Goal: Information Seeking & Learning: Learn about a topic

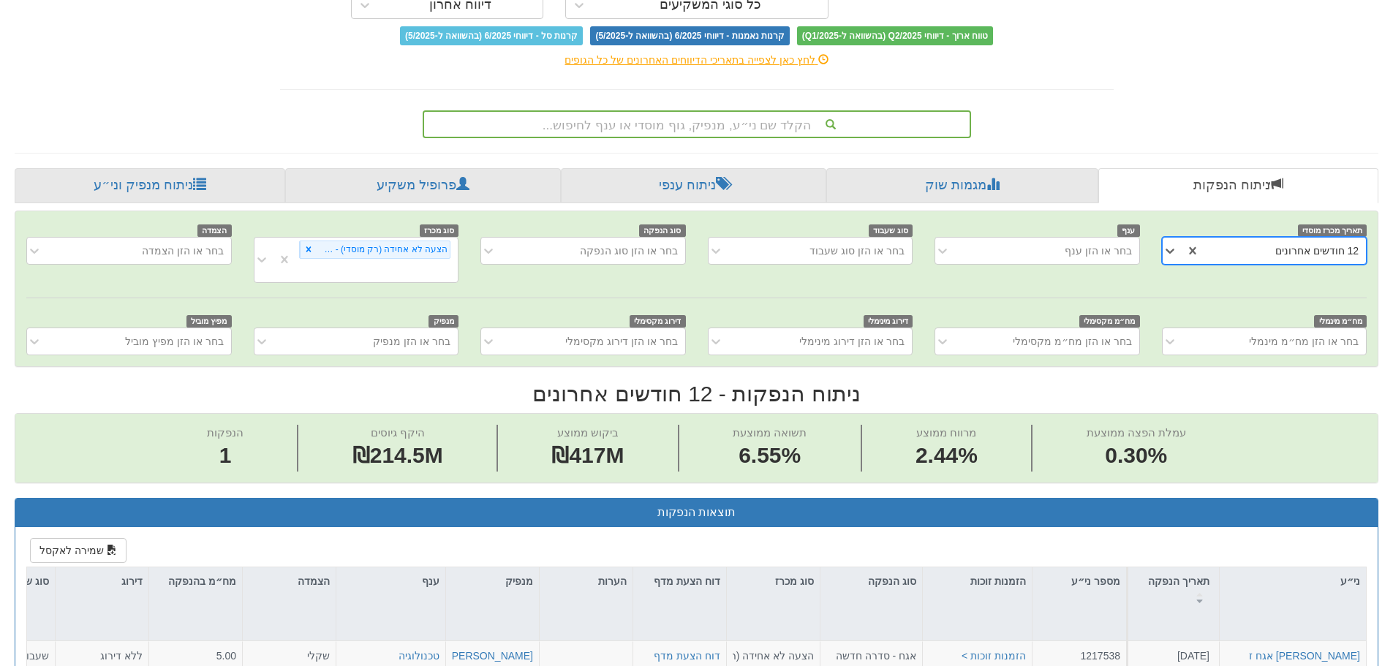
scroll to position [146, 0]
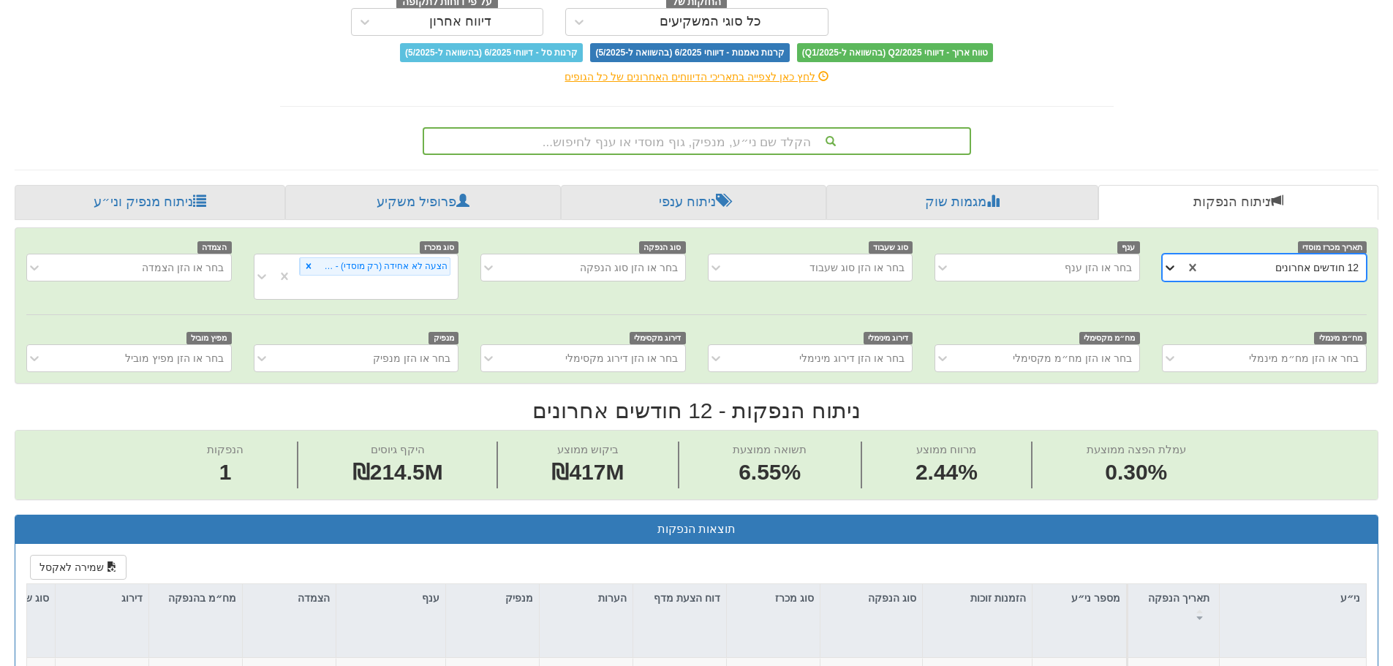
click at [1174, 266] on icon at bounding box center [1170, 267] width 15 height 15
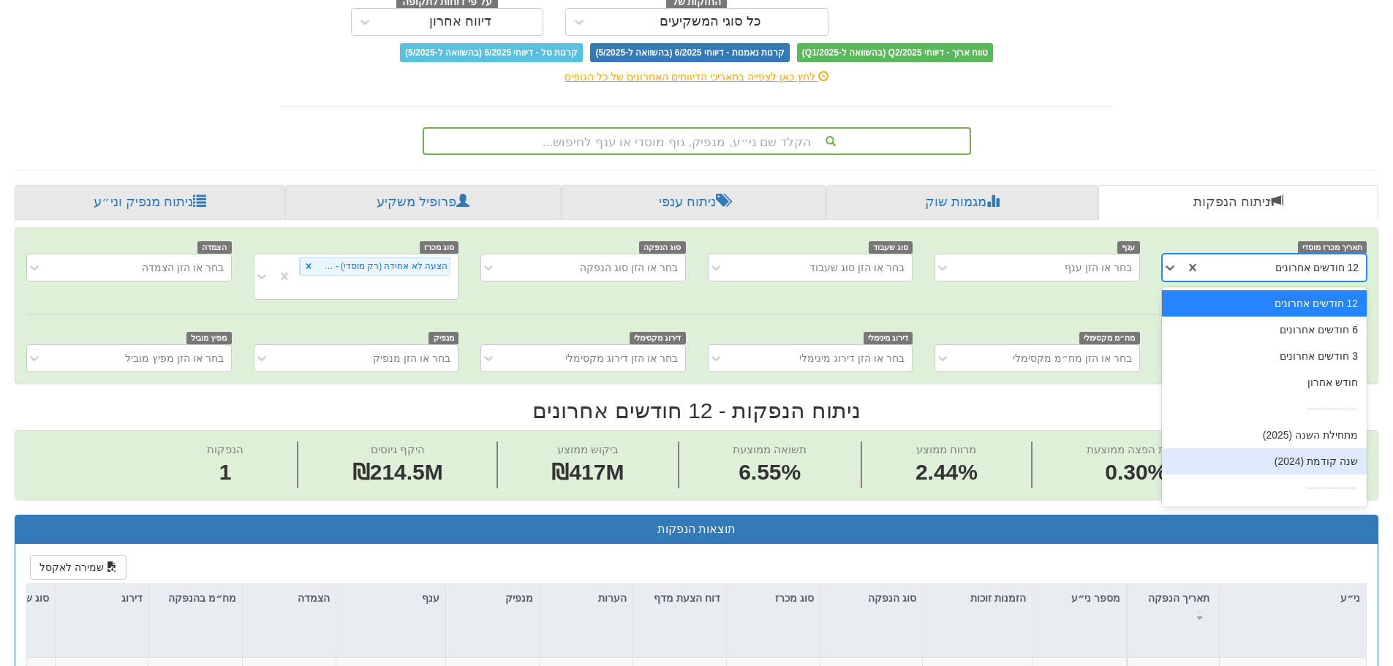
click at [1254, 458] on div "שנה קודמת (2024)" at bounding box center [1264, 461] width 205 height 26
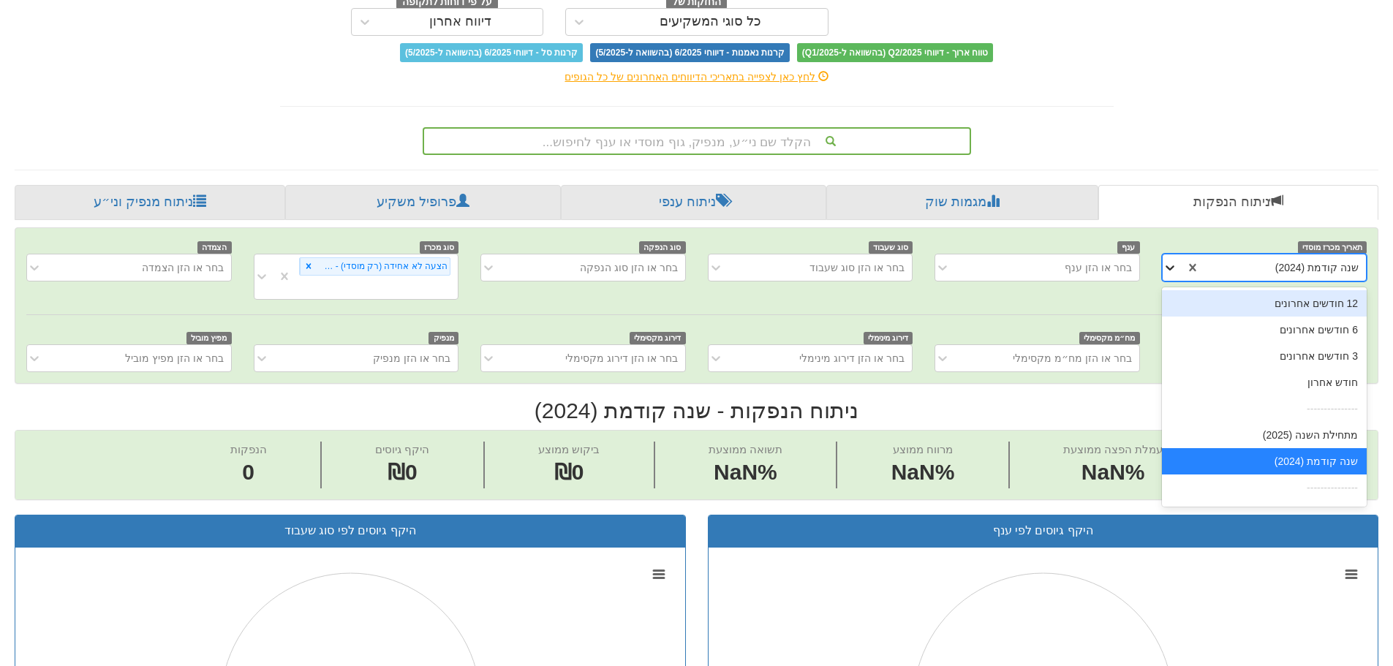
click at [1168, 265] on icon at bounding box center [1170, 267] width 15 height 15
click at [1229, 310] on div "12 חודשים אחרונים" at bounding box center [1264, 303] width 205 height 26
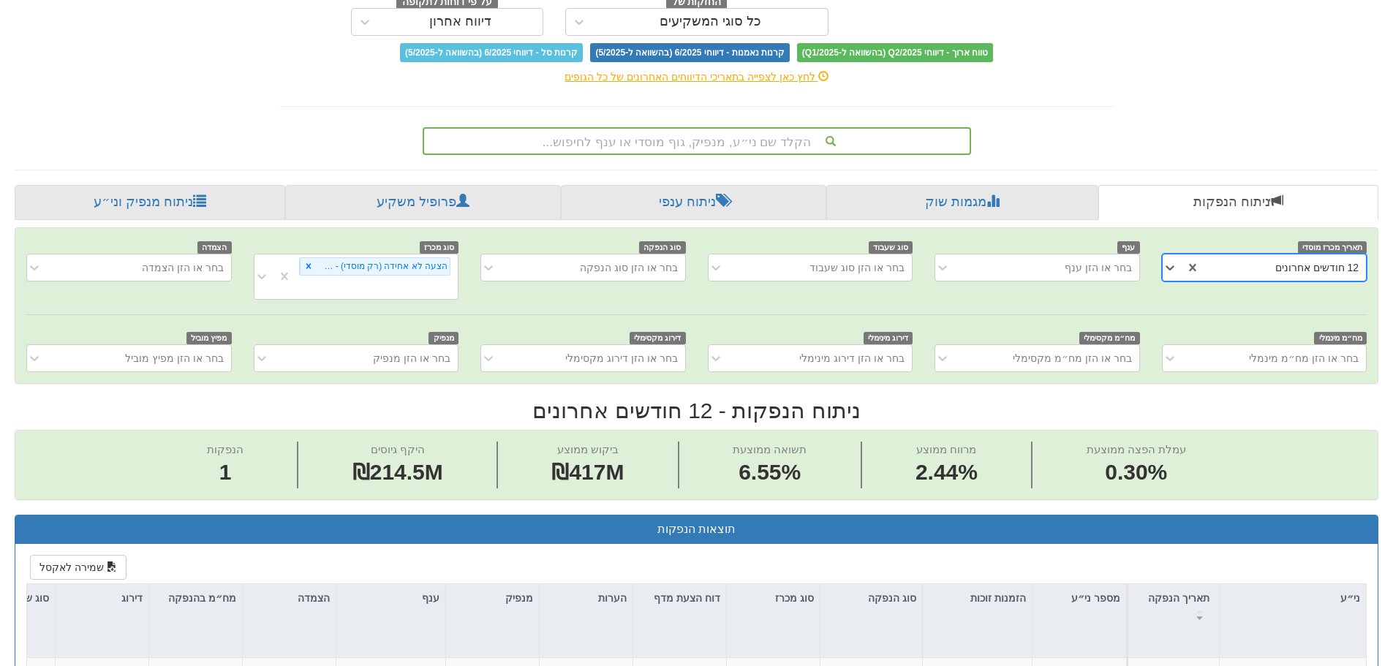
scroll to position [0, 2665]
click at [570, 301] on div "תאריך מכרז מוסדי option 12 חודשים אחרונים, selected. 0 results available. Selec…" at bounding box center [696, 305] width 1362 height 155
click at [402, 267] on div "הצעה לא אחידה (רק מוסדי) - ריבית" at bounding box center [383, 266] width 133 height 17
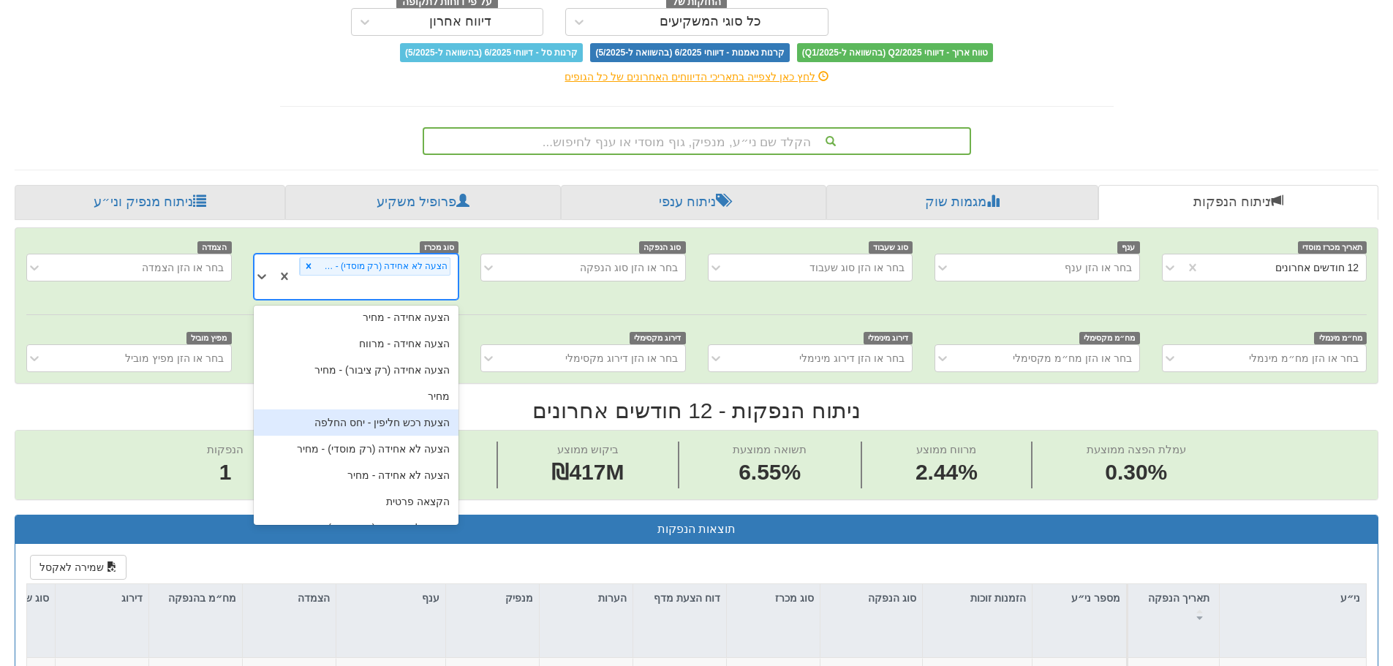
scroll to position [73, 0]
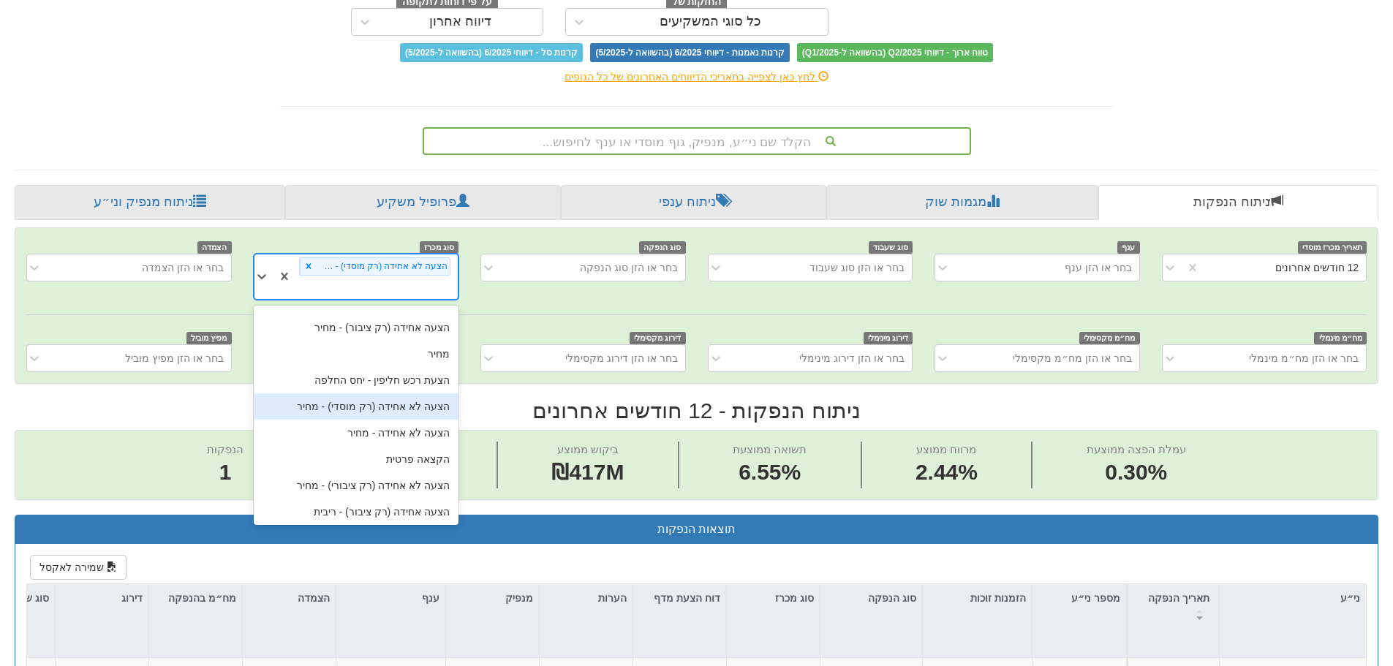
click at [388, 393] on div "הצעה לא אחידה (רק מוסדי) - מחיר" at bounding box center [356, 406] width 205 height 26
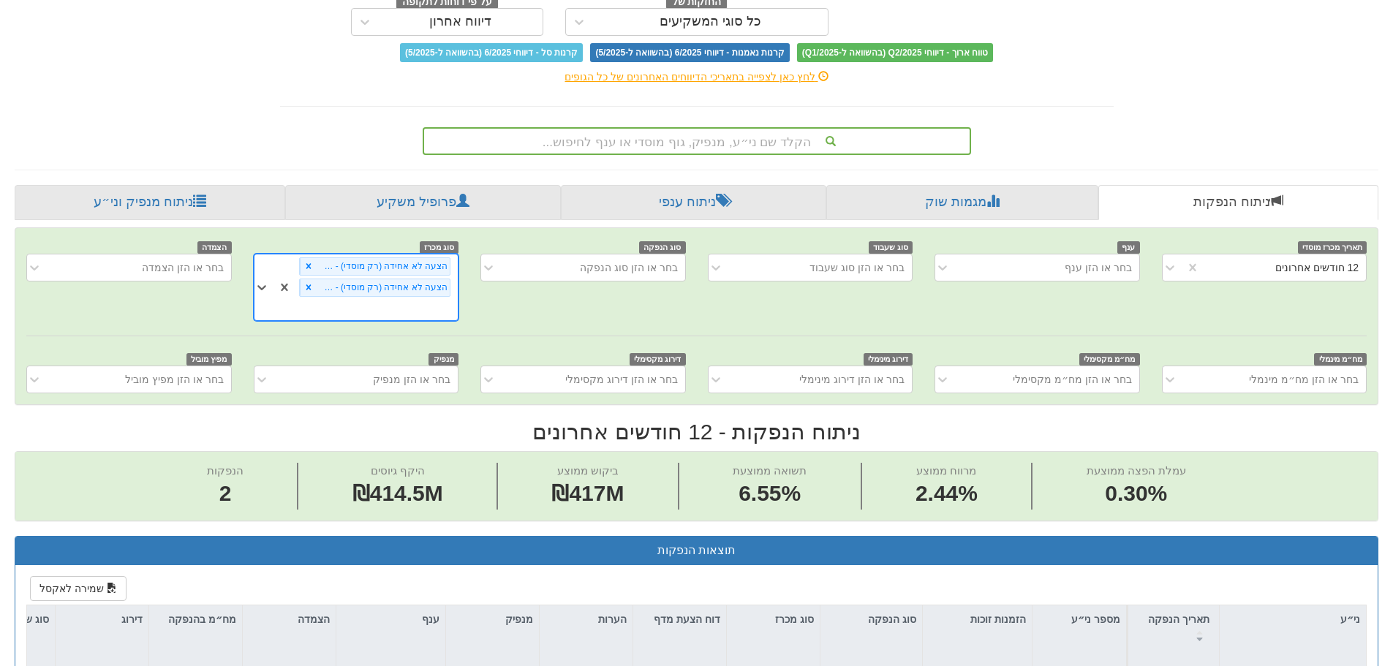
click at [336, 325] on div "תאריך מכרז מוסדי 12 חודשים אחרונים ענף בחר או הזן ענף סוג שעבוד בחר או הזן סוג …" at bounding box center [696, 316] width 1362 height 176
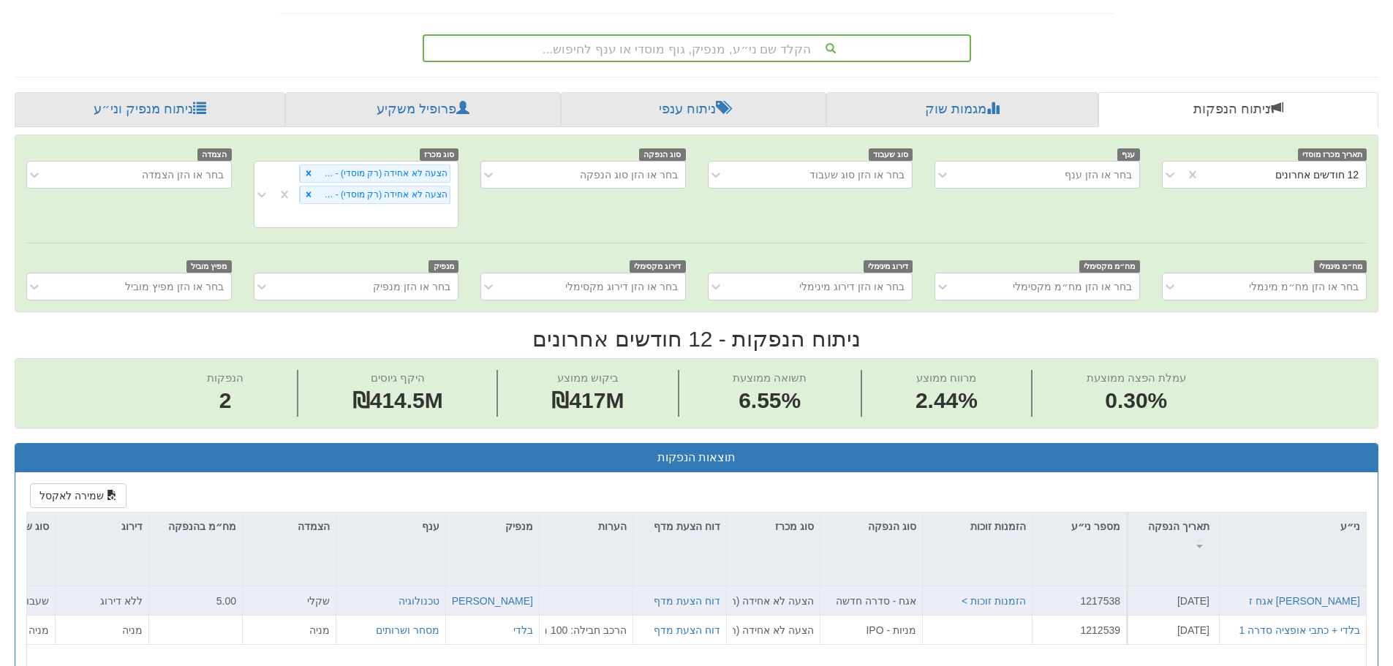
scroll to position [439, 0]
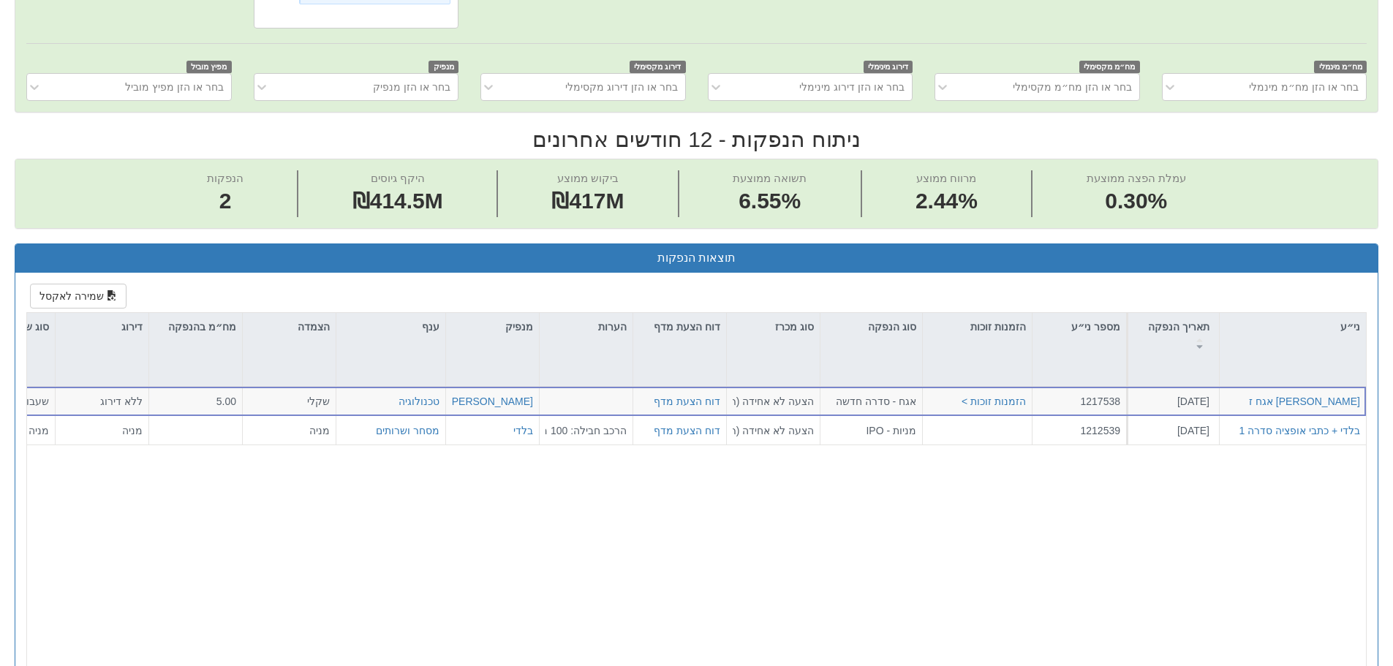
click at [502, 478] on div "[PERSON_NAME] קפיטל אגח ז [DATE] 1217538 הזמנות זוכות > אגח - סדרה חדשה הצעה לא…" at bounding box center [702, 580] width 1350 height 386
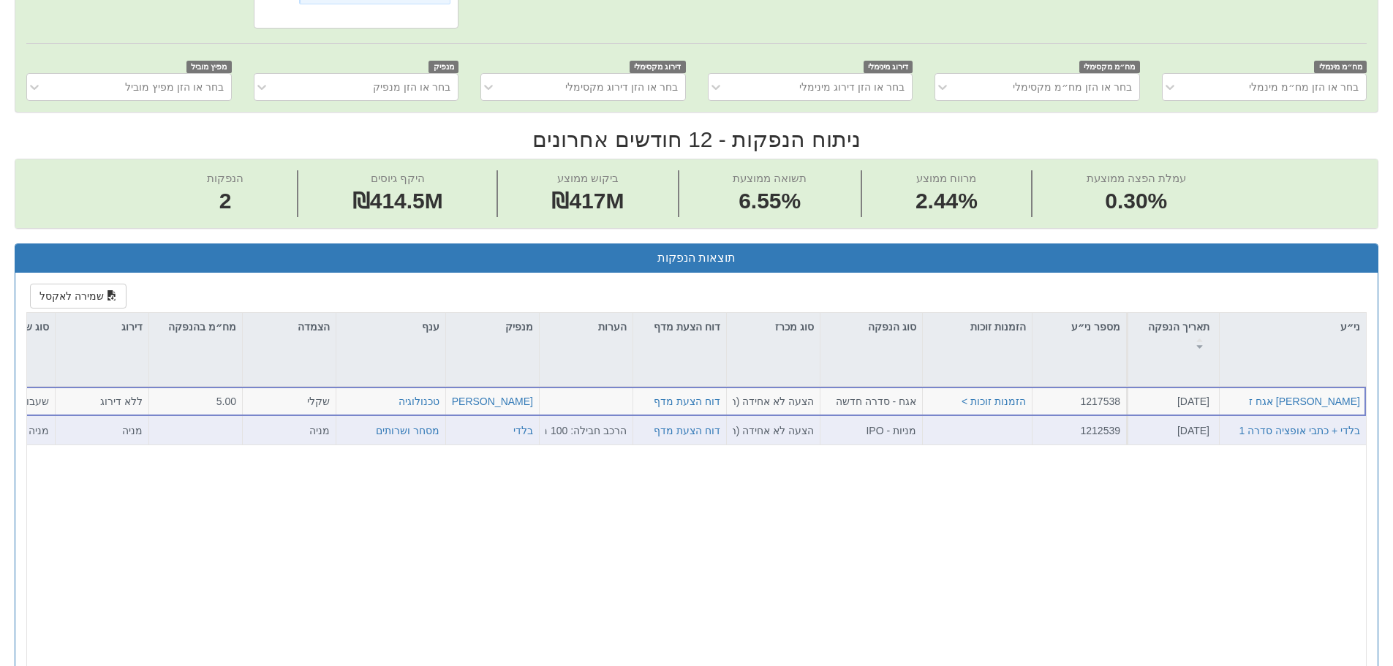
click at [641, 418] on div "דוח הצעת מדף" at bounding box center [680, 430] width 94 height 29
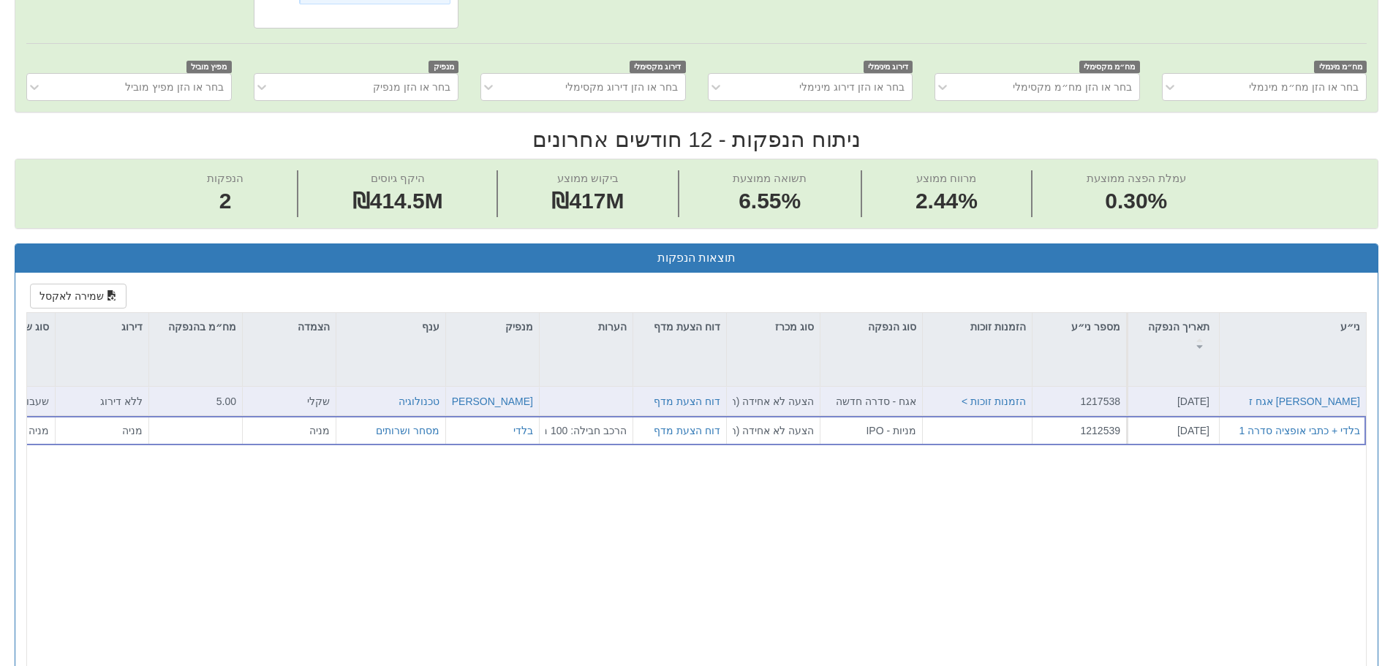
click at [457, 394] on div "[PERSON_NAME]" at bounding box center [492, 401] width 81 height 15
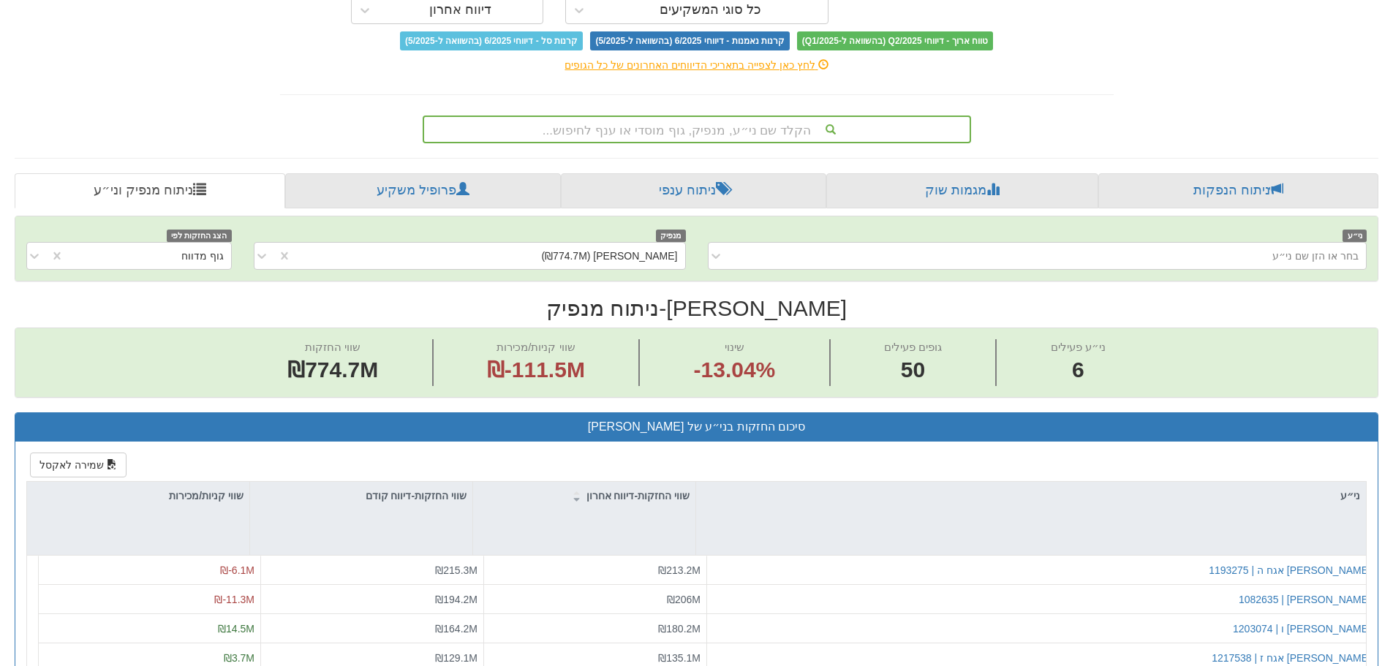
scroll to position [146, 0]
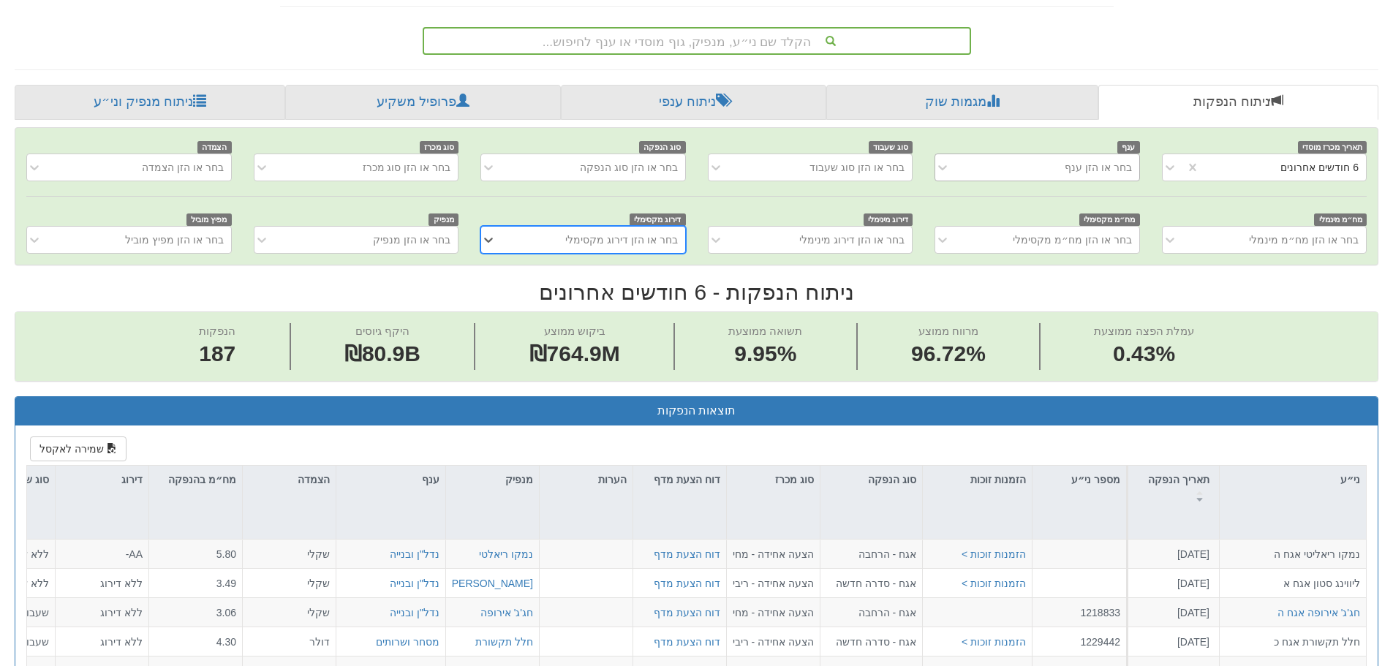
scroll to position [73, 0]
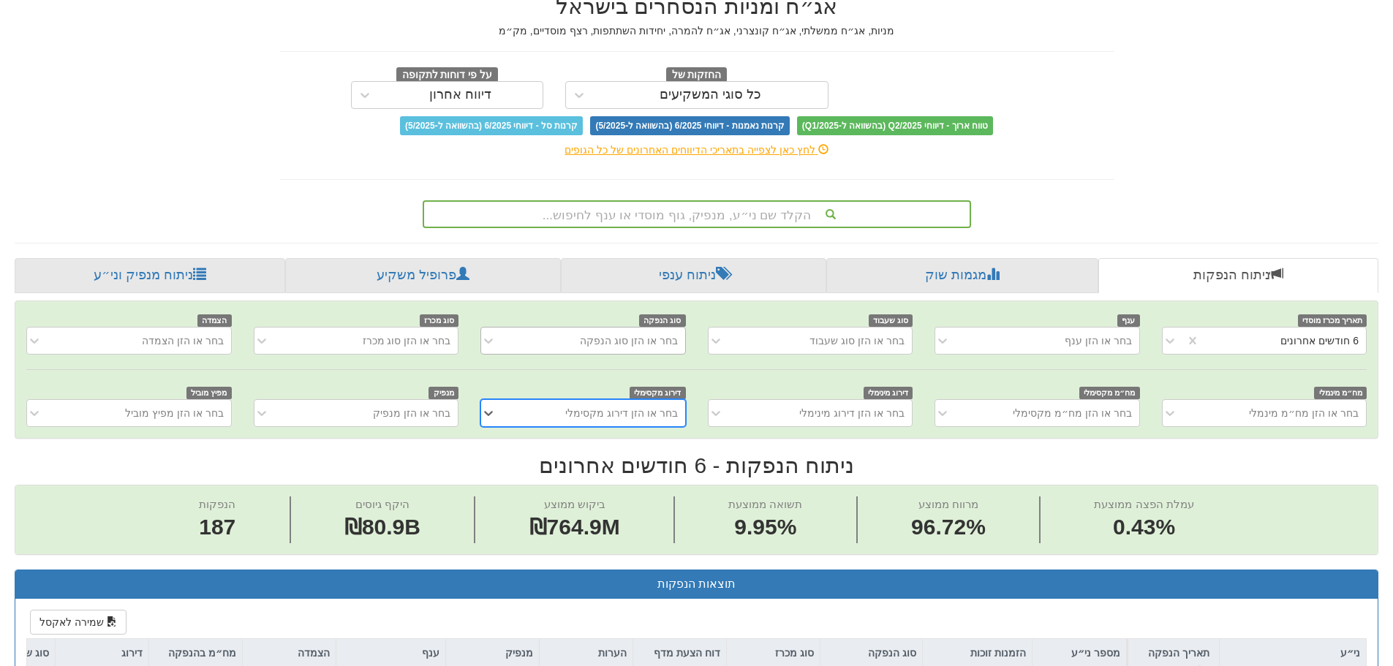
click at [624, 347] on div "בחר או הזן סוג הנפקה" at bounding box center [629, 340] width 98 height 15
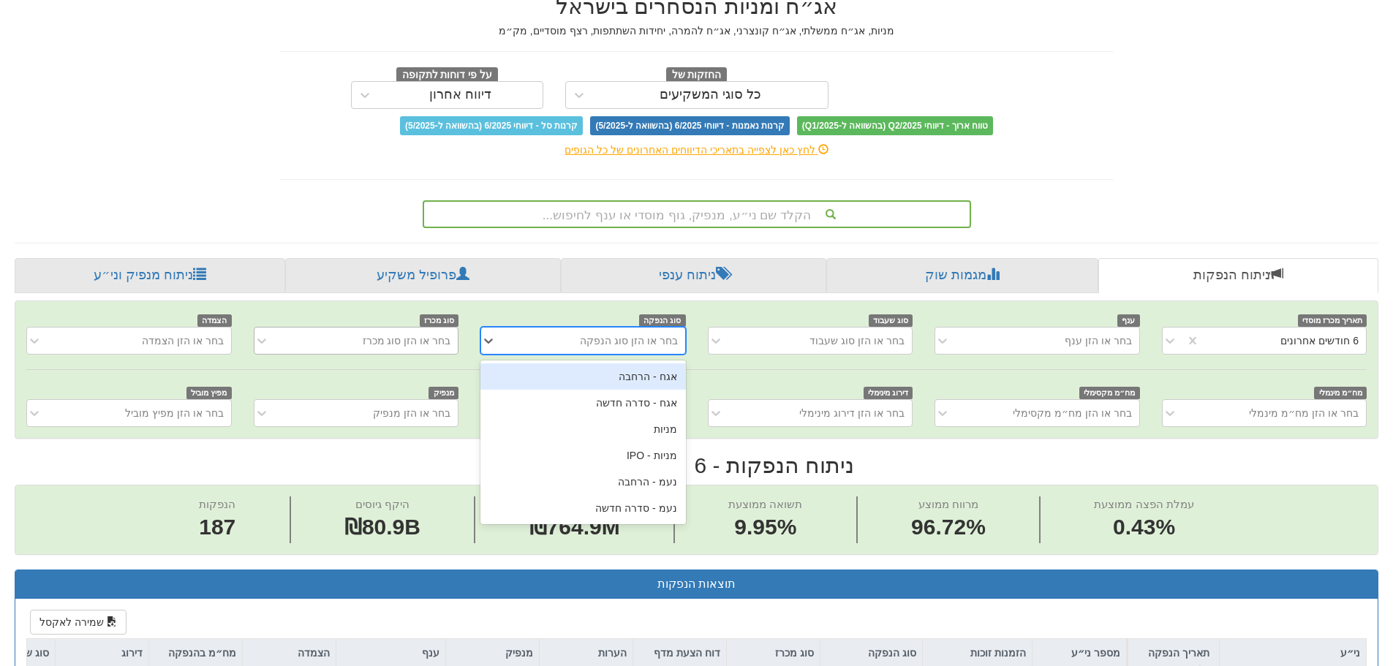
click at [437, 341] on div "בחר או הזן סוג מכרז" at bounding box center [407, 340] width 88 height 15
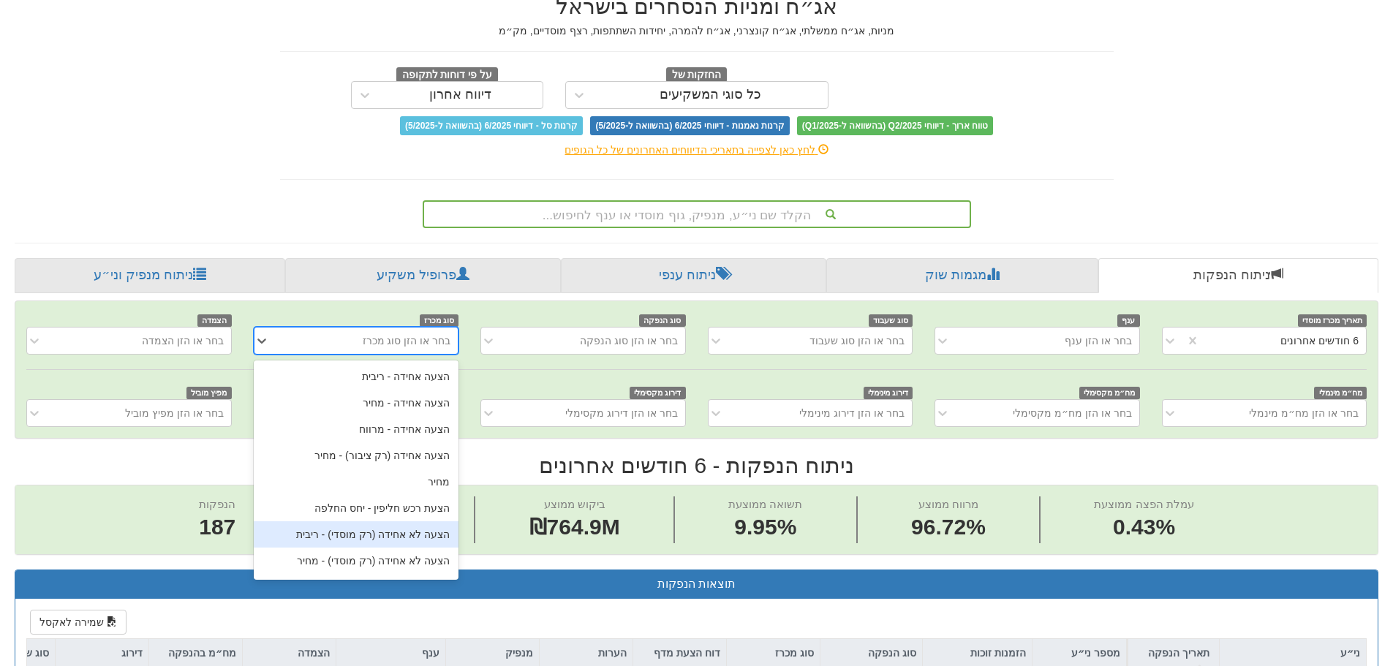
click at [424, 541] on div "הצעה לא אחידה (רק מוסדי) - ריבית" at bounding box center [356, 534] width 205 height 26
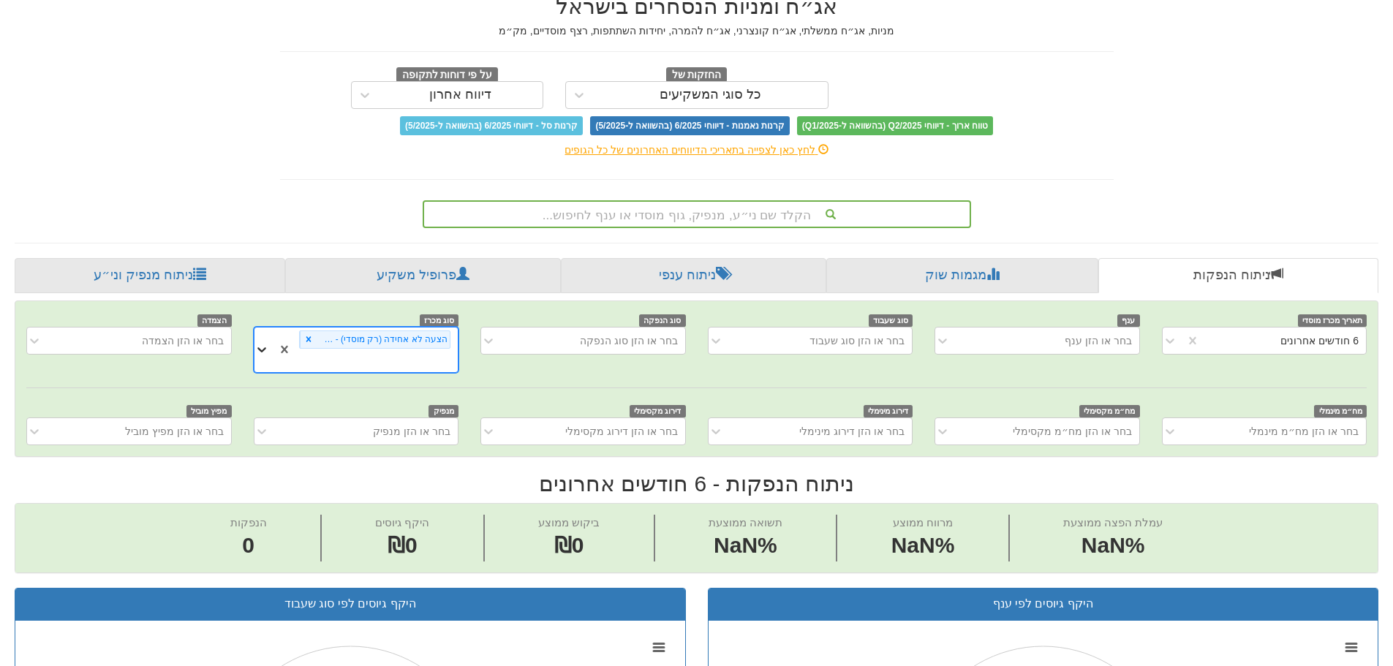
click at [263, 345] on icon at bounding box center [261, 349] width 15 height 15
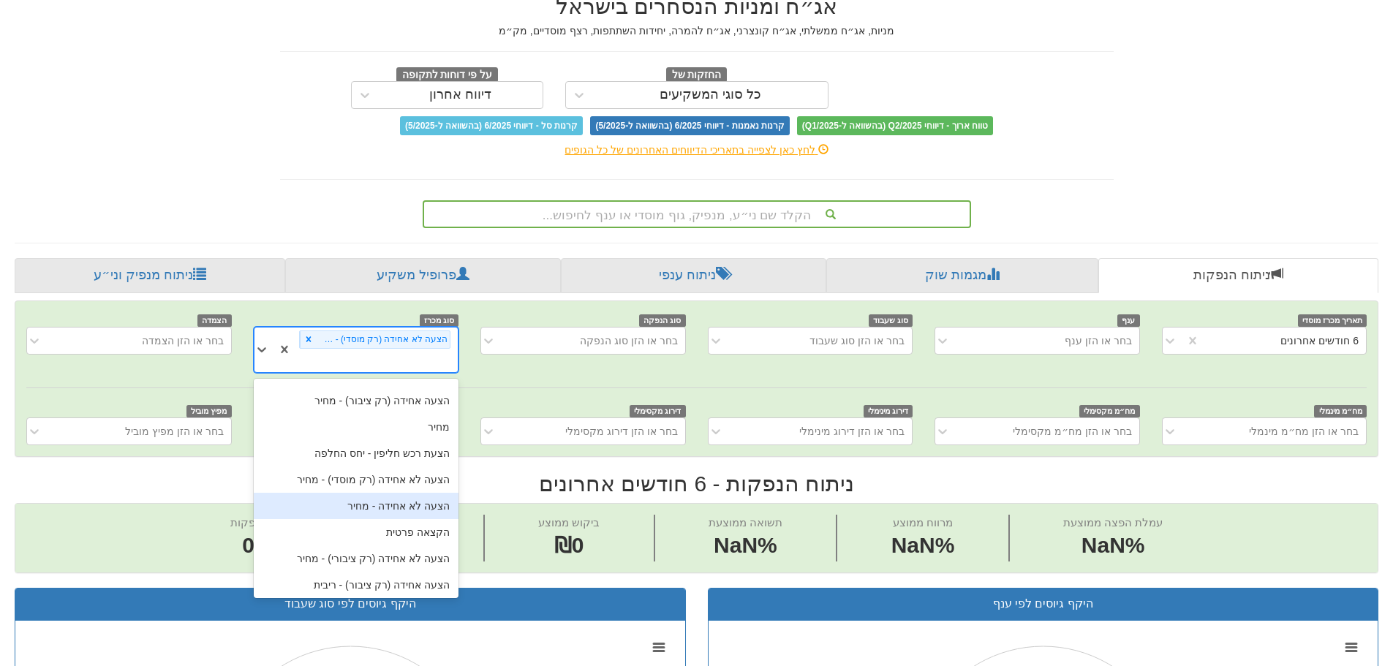
click at [396, 493] on div "הצעה לא אחידה - מחיר" at bounding box center [356, 506] width 205 height 26
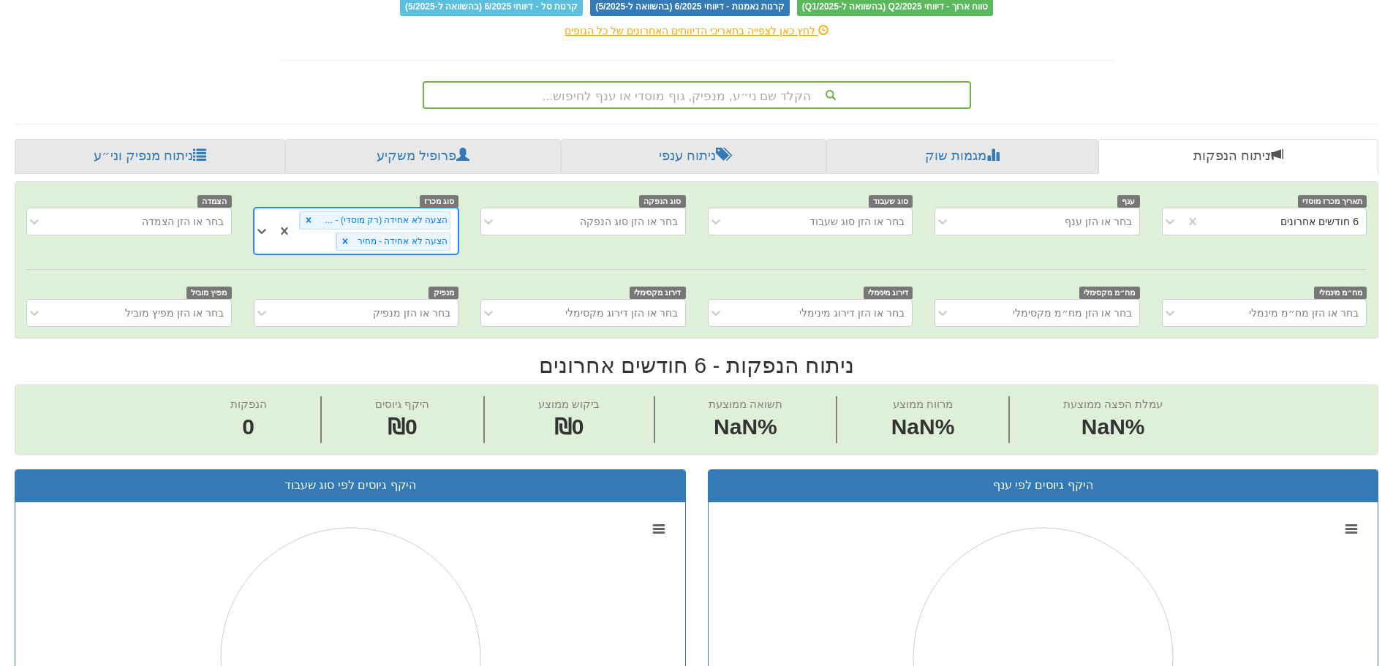
scroll to position [0, 0]
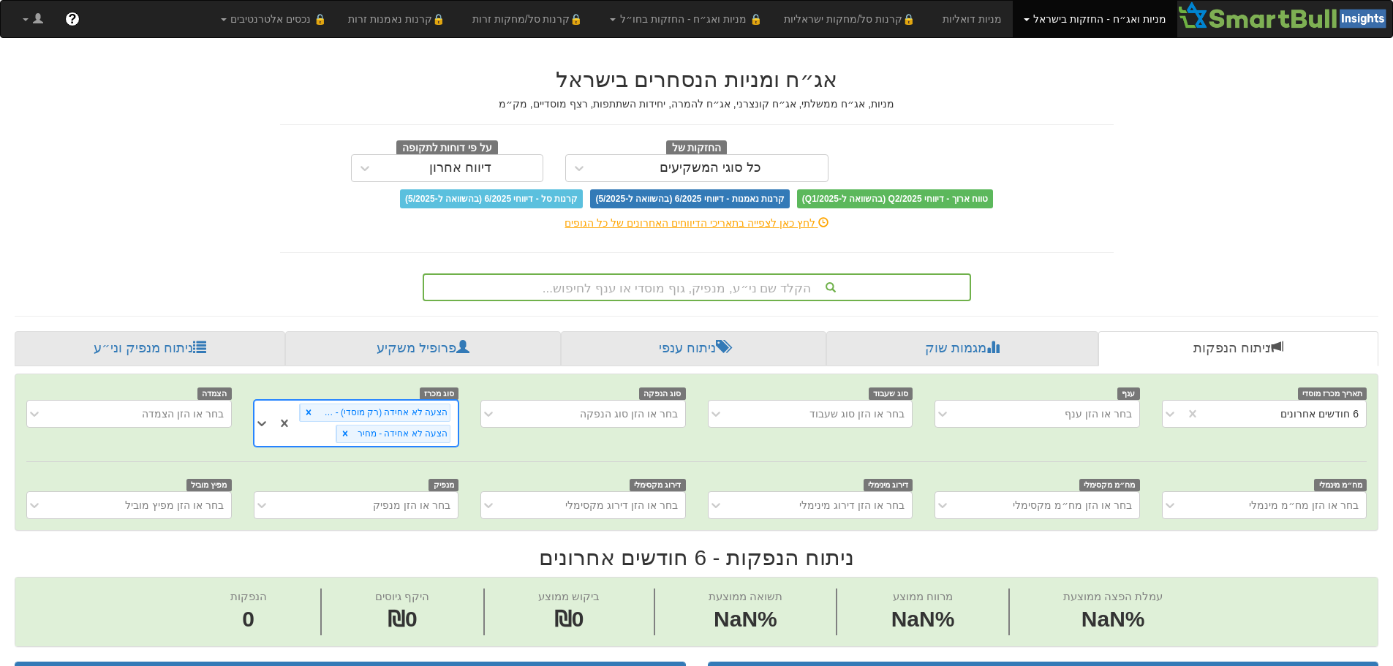
click at [513, 460] on div "תאריך מכרז מוסדי 6 חודשים אחרונים ענף בחר או הזן ענף סוג שעבוד בחר או הזן סוג ש…" at bounding box center [696, 452] width 1362 height 156
click at [495, 449] on div "תאריך מכרז מוסדי 6 חודשים אחרונים ענף בחר או הזן ענף סוג שעבוד בחר או הזן סוג ש…" at bounding box center [696, 452] width 1362 height 156
drag, startPoint x: 1277, startPoint y: 408, endPoint x: 1283, endPoint y: 412, distance: 7.9
click at [1277, 408] on div "6 חודשים אחרונים" at bounding box center [1283, 413] width 166 height 23
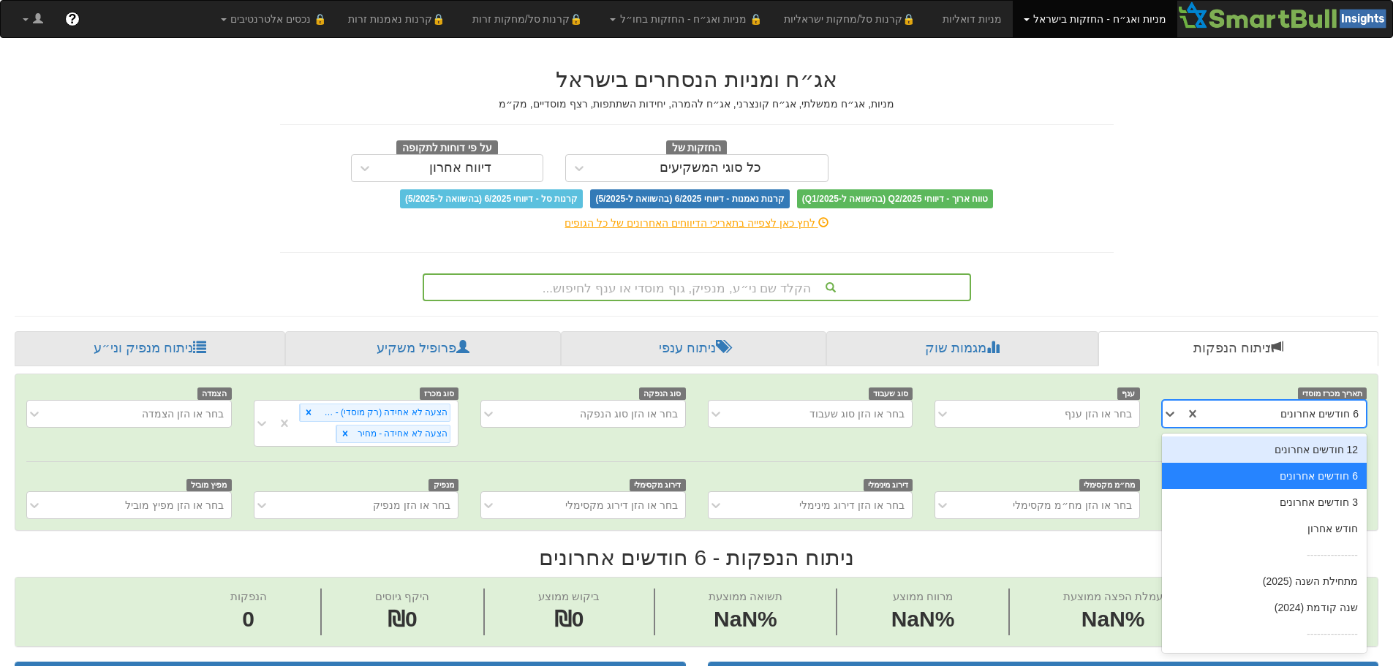
click at [1313, 451] on div "12 חודשים אחרונים" at bounding box center [1264, 450] width 205 height 26
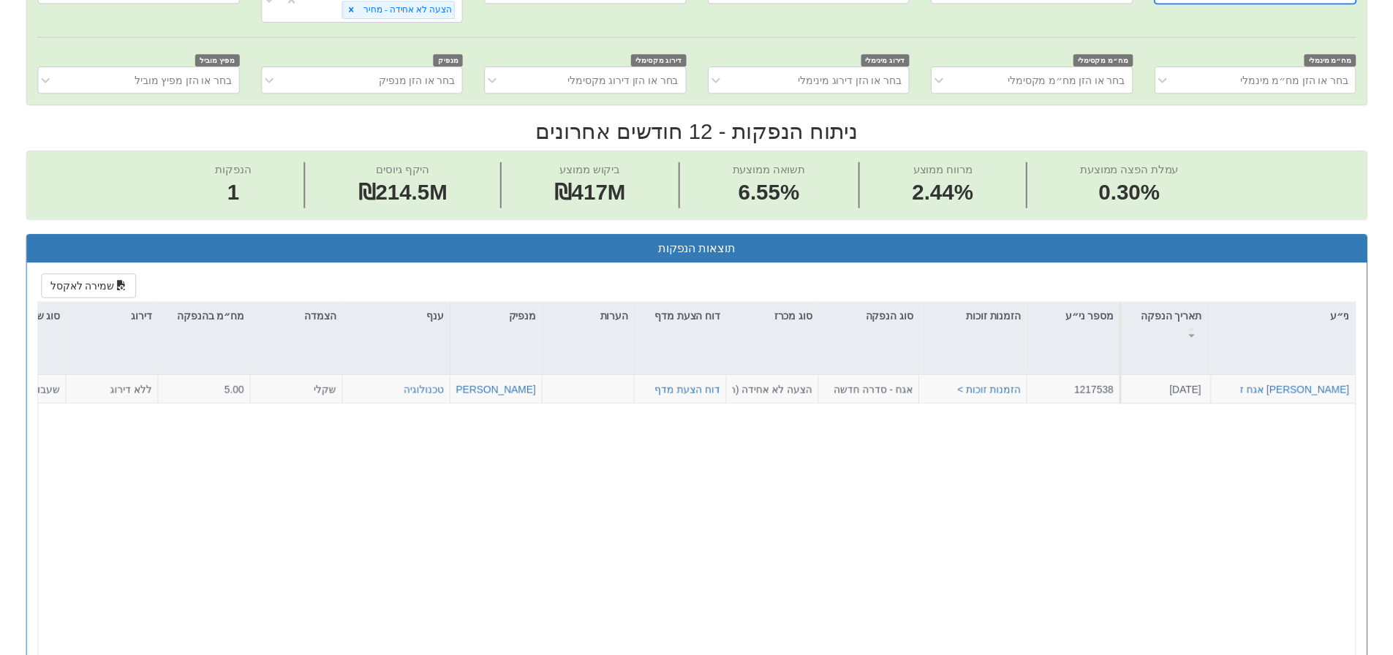
scroll to position [439, 0]
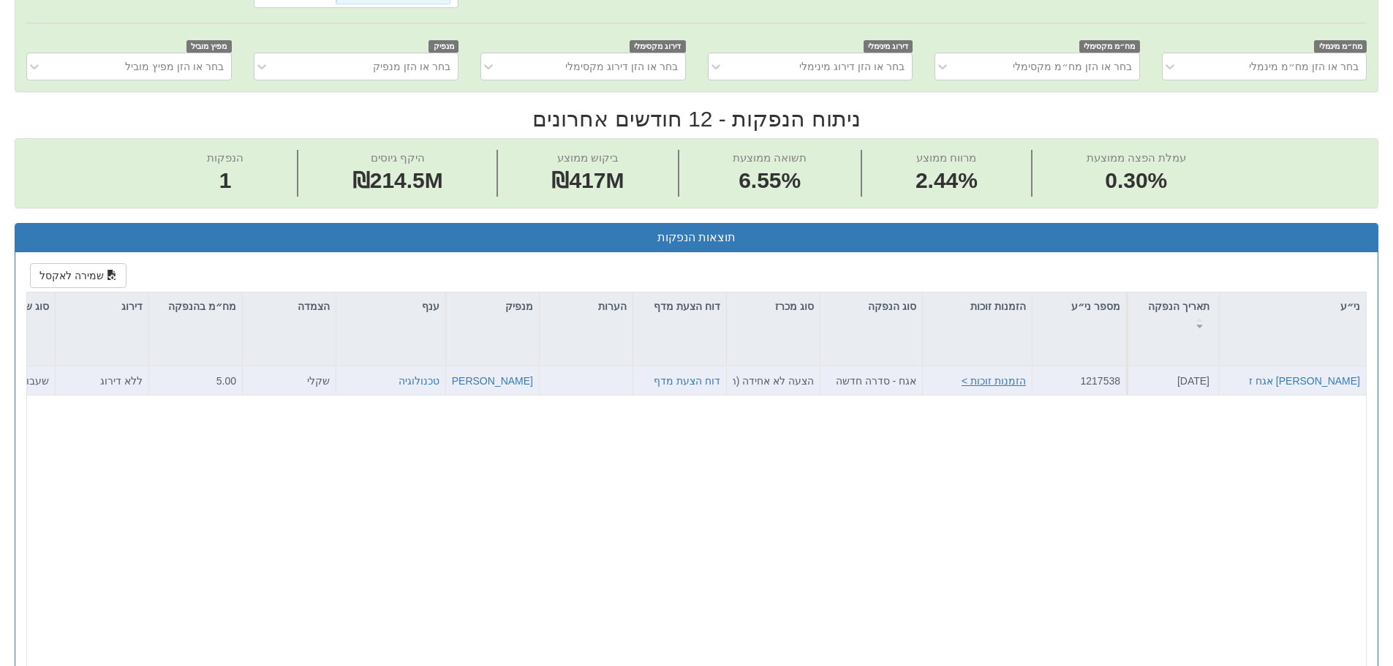
click at [996, 384] on button "הזמנות זוכות >" at bounding box center [994, 381] width 64 height 15
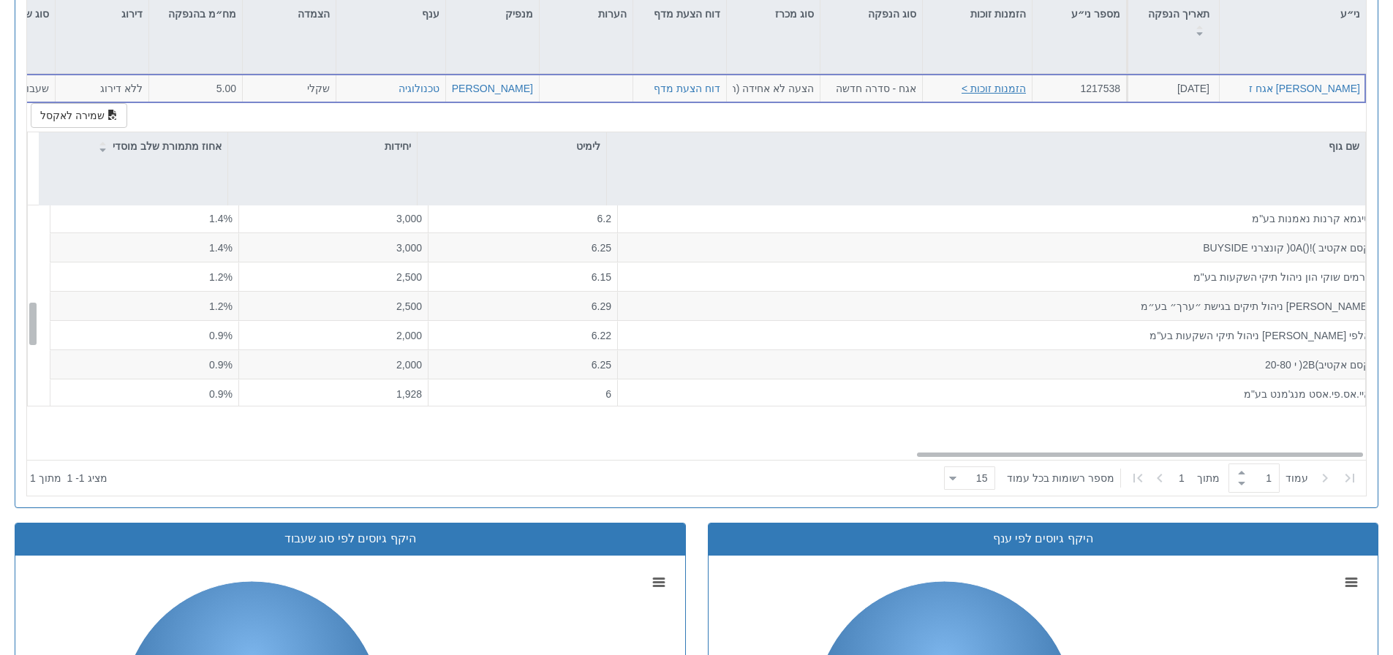
scroll to position [0, 0]
drag, startPoint x: 45, startPoint y: 222, endPoint x: 89, endPoint y: 192, distance: 53.1
click at [89, 192] on div "שם גוף לימיט יחידות אחוז מתמורת שלב מוסדי ‫פונטיפקס קרן הזדמנויות‬‏ 6.24 5,500 …" at bounding box center [696, 277] width 1337 height 291
